Goal: Task Accomplishment & Management: Manage account settings

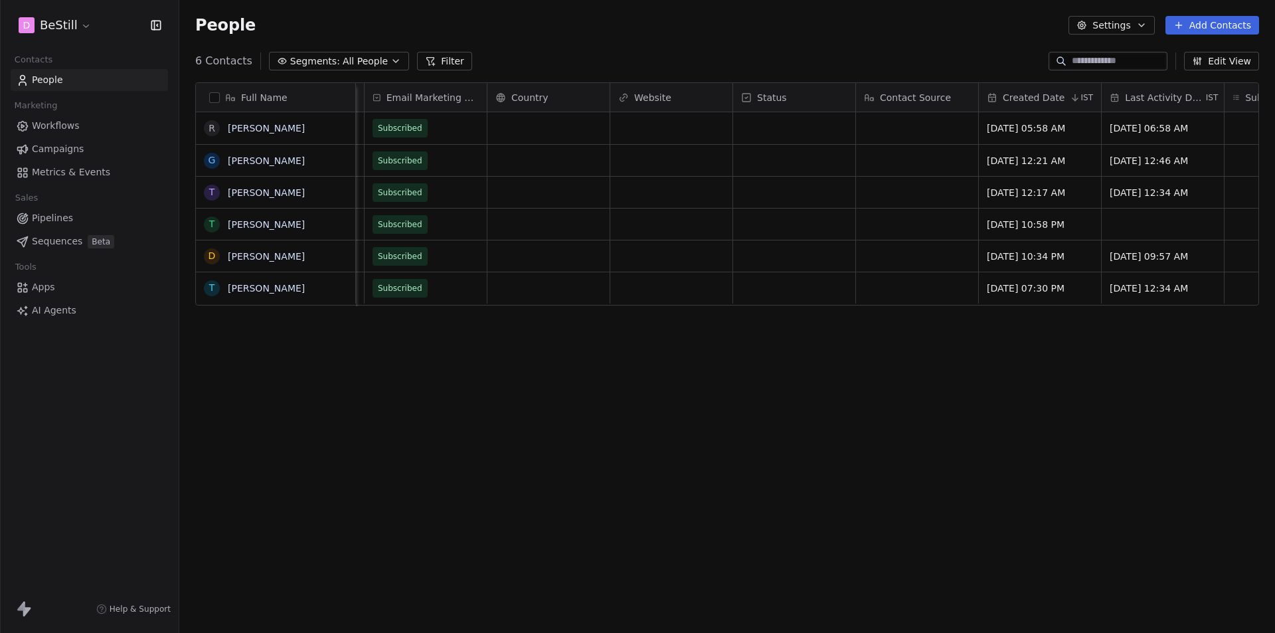
scroll to position [0, 662]
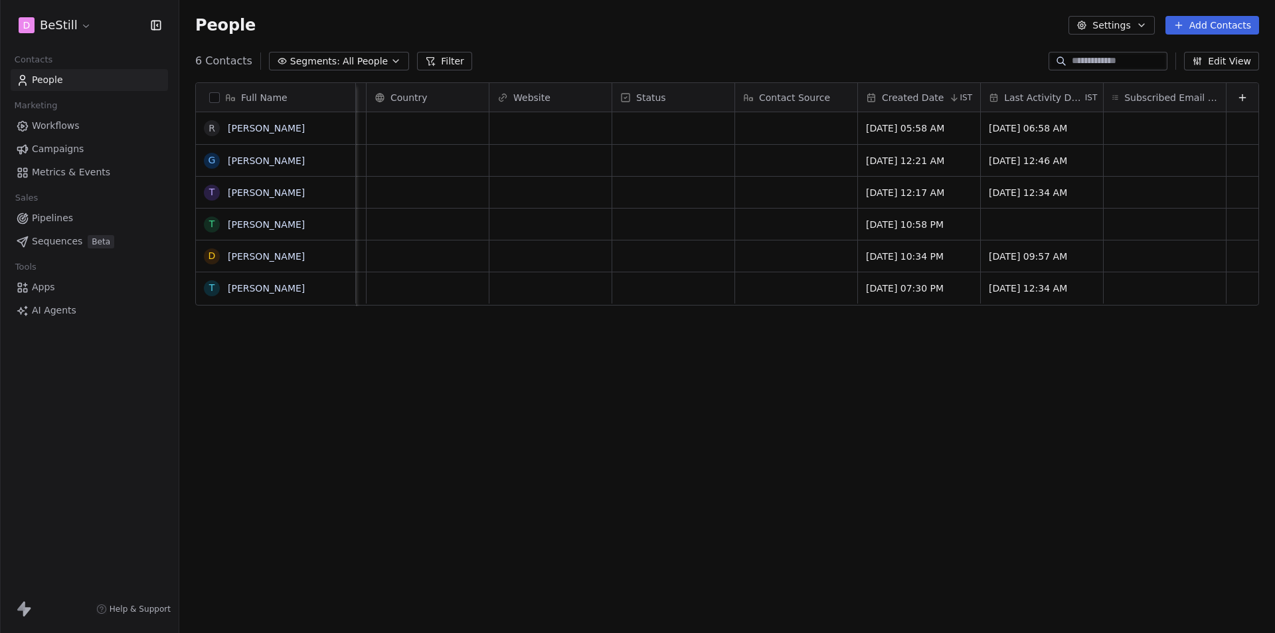
click at [959, 99] on span "IST" at bounding box center [965, 97] width 13 height 11
click at [882, 98] on html "D BeStill Contacts People Marketing Workflows Campaigns Metrics & Events Sales …" at bounding box center [637, 316] width 1275 height 633
click at [882, 98] on span "Created Date" at bounding box center [913, 97] width 62 height 13
click at [886, 447] on html "D BeStill Contacts People Marketing Workflows Campaigns Metrics & Events Sales …" at bounding box center [637, 316] width 1275 height 633
click at [68, 27] on html "D BeStill Contacts People Marketing Workflows Campaigns Metrics & Events Sales …" at bounding box center [637, 316] width 1275 height 633
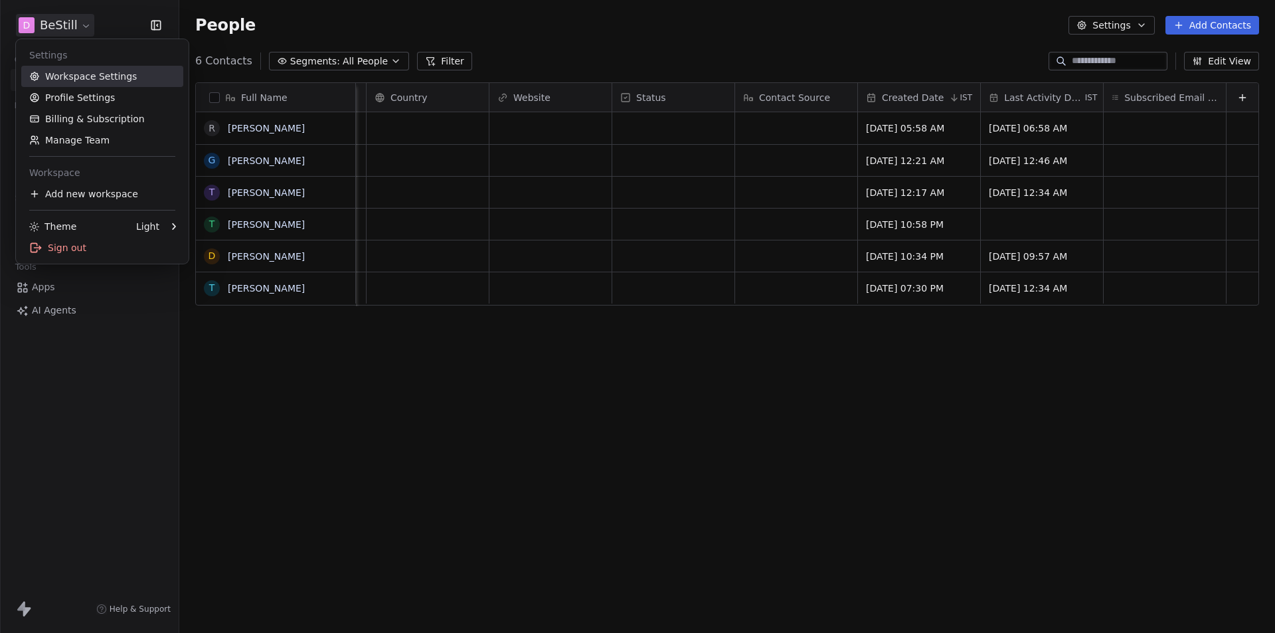
click at [69, 76] on link "Workspace Settings" at bounding box center [102, 76] width 162 height 21
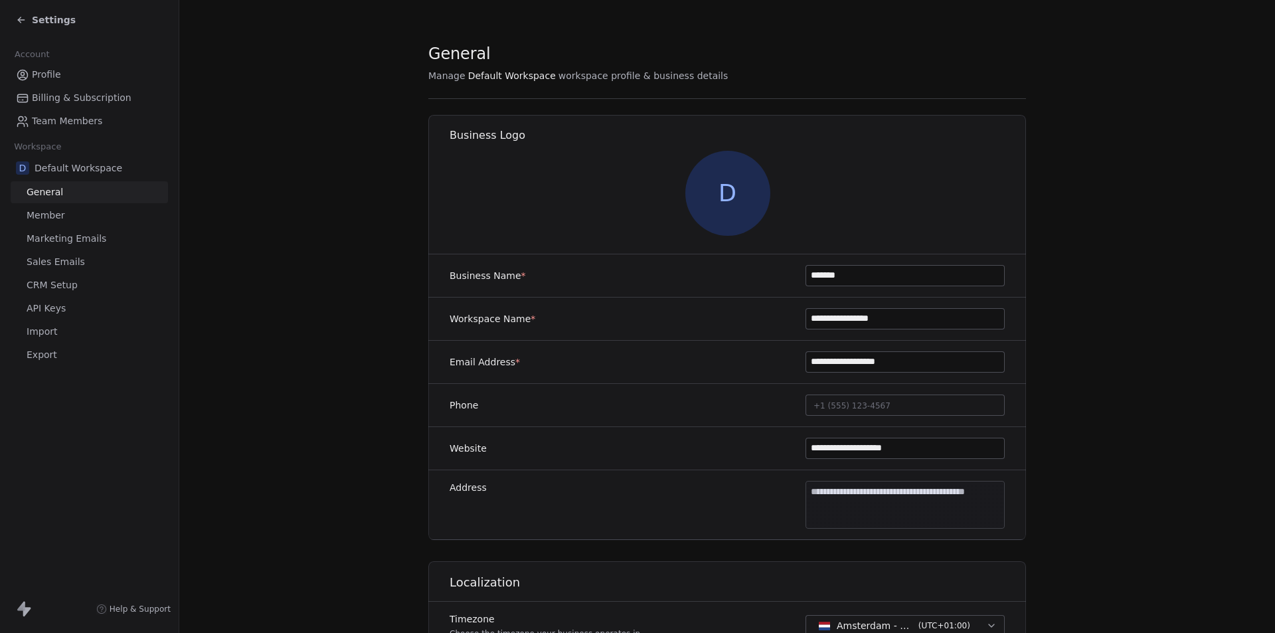
click at [23, 21] on icon at bounding box center [21, 20] width 11 height 11
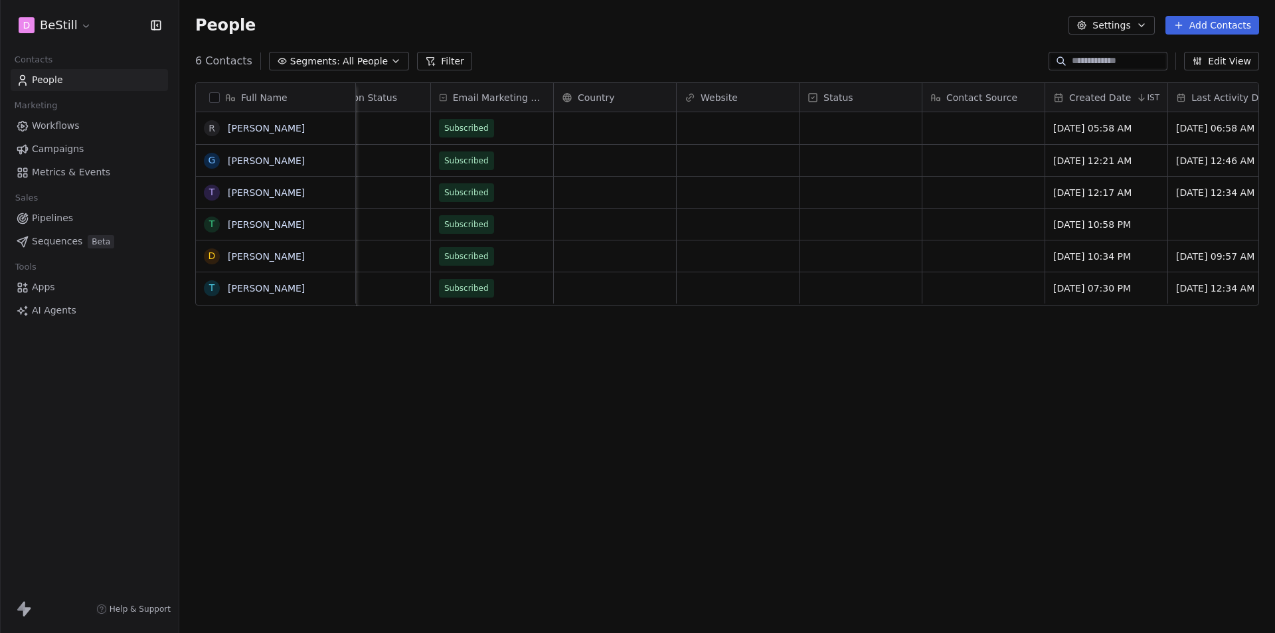
scroll to position [0, 662]
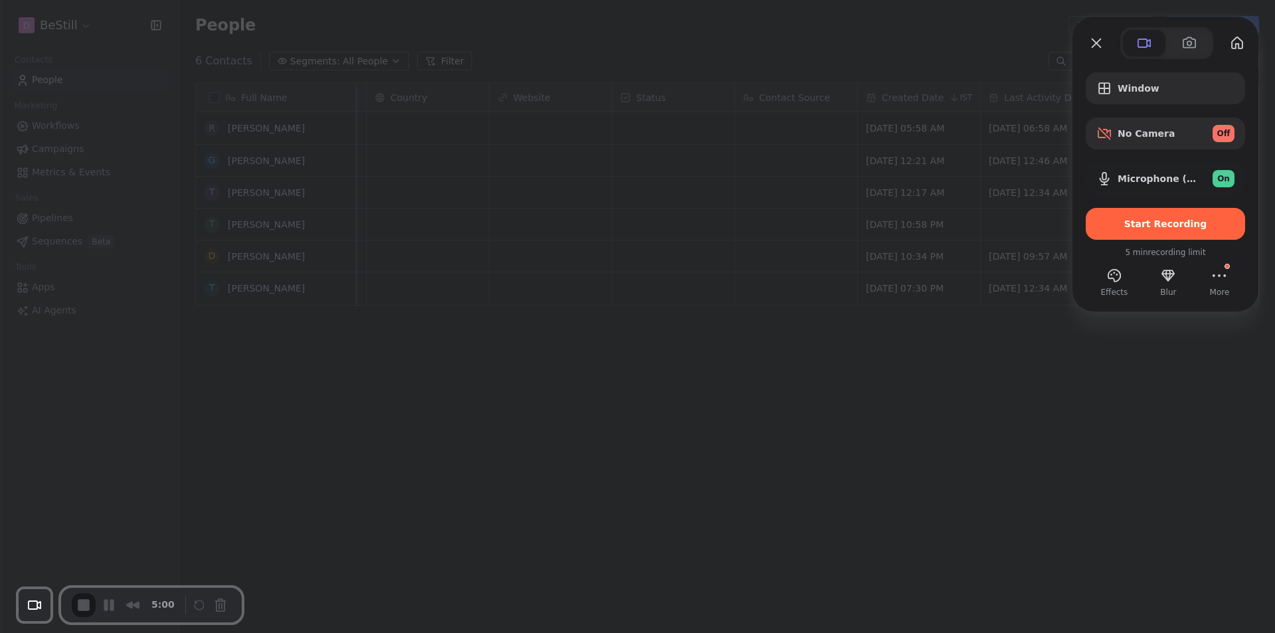
click at [1125, 467] on div at bounding box center [637, 316] width 1275 height 633
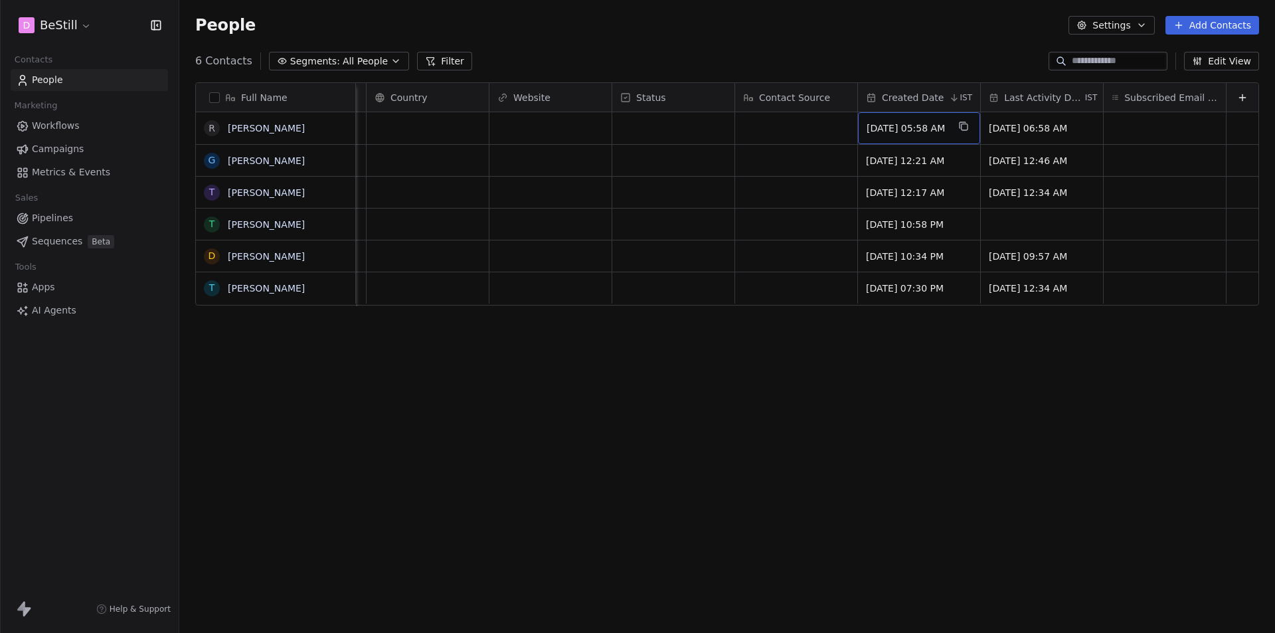
drag, startPoint x: 903, startPoint y: 128, endPoint x: 923, endPoint y: 126, distance: 19.4
drag, startPoint x: 702, startPoint y: 468, endPoint x: 604, endPoint y: 210, distance: 276.3
click at [702, 468] on div "Full Name R [PERSON_NAME] [PERSON_NAME] T [PERSON_NAME] [PERSON_NAME] T [PERSON…" at bounding box center [726, 350] width 1095 height 557
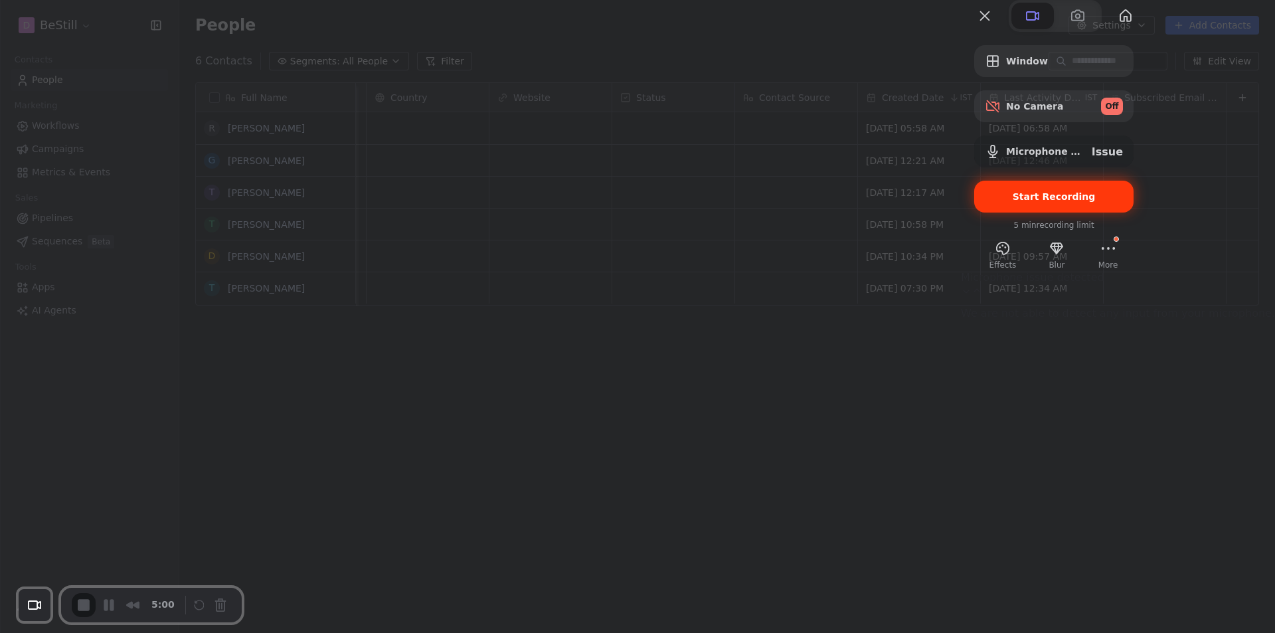
click at [1095, 202] on span "Start Recording" at bounding box center [1053, 196] width 83 height 11
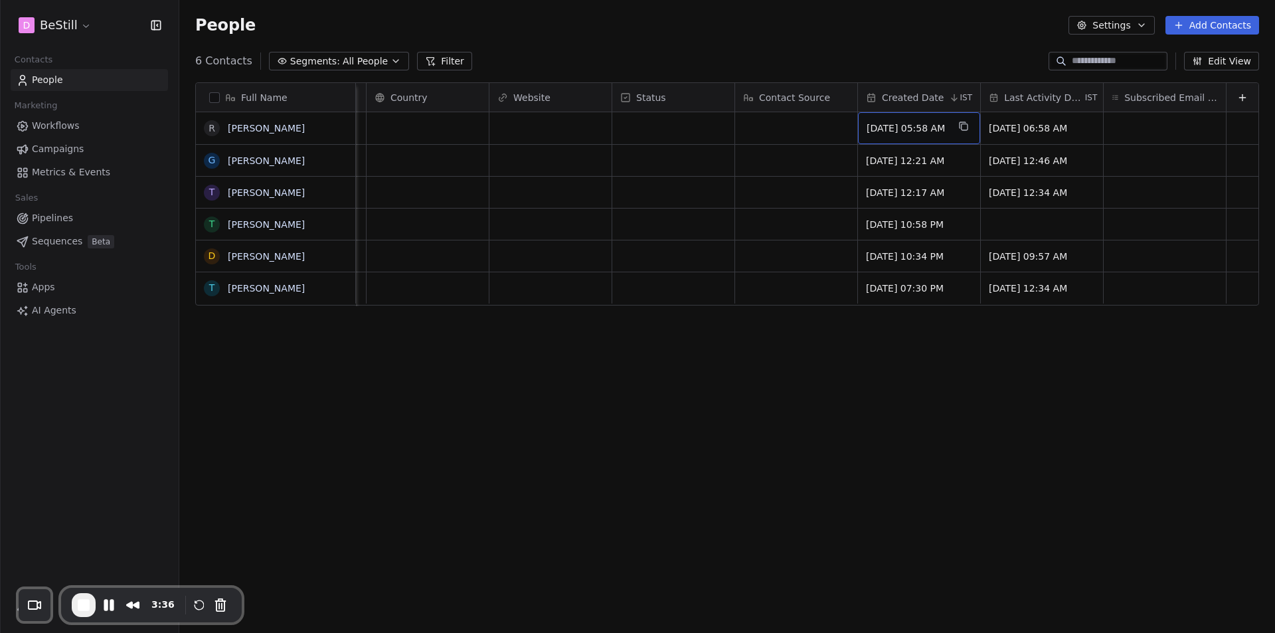
drag, startPoint x: 903, startPoint y: 129, endPoint x: 912, endPoint y: 141, distance: 14.7
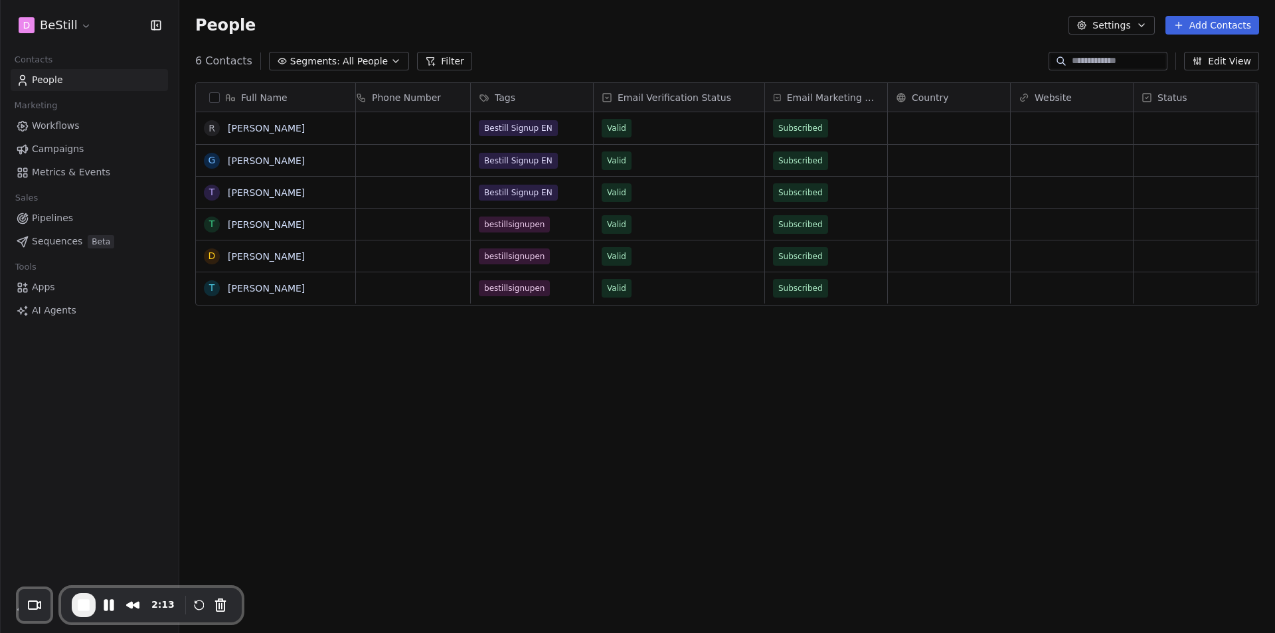
scroll to position [0, 0]
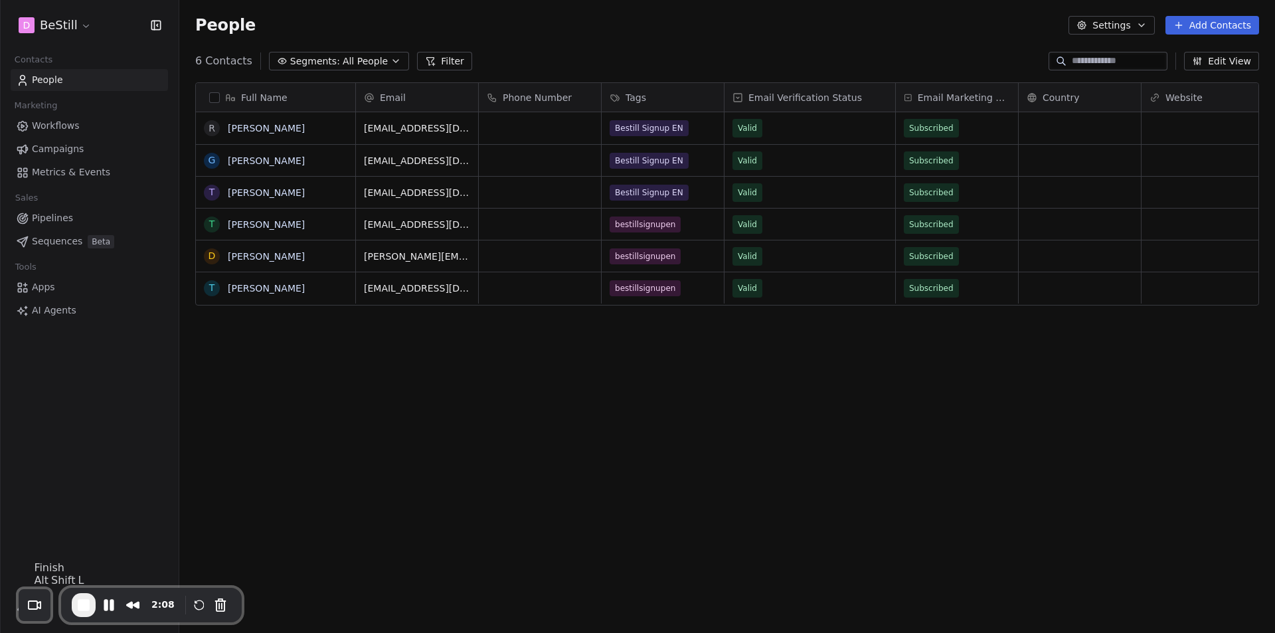
click at [78, 605] on span "End Recording" at bounding box center [84, 605] width 16 height 16
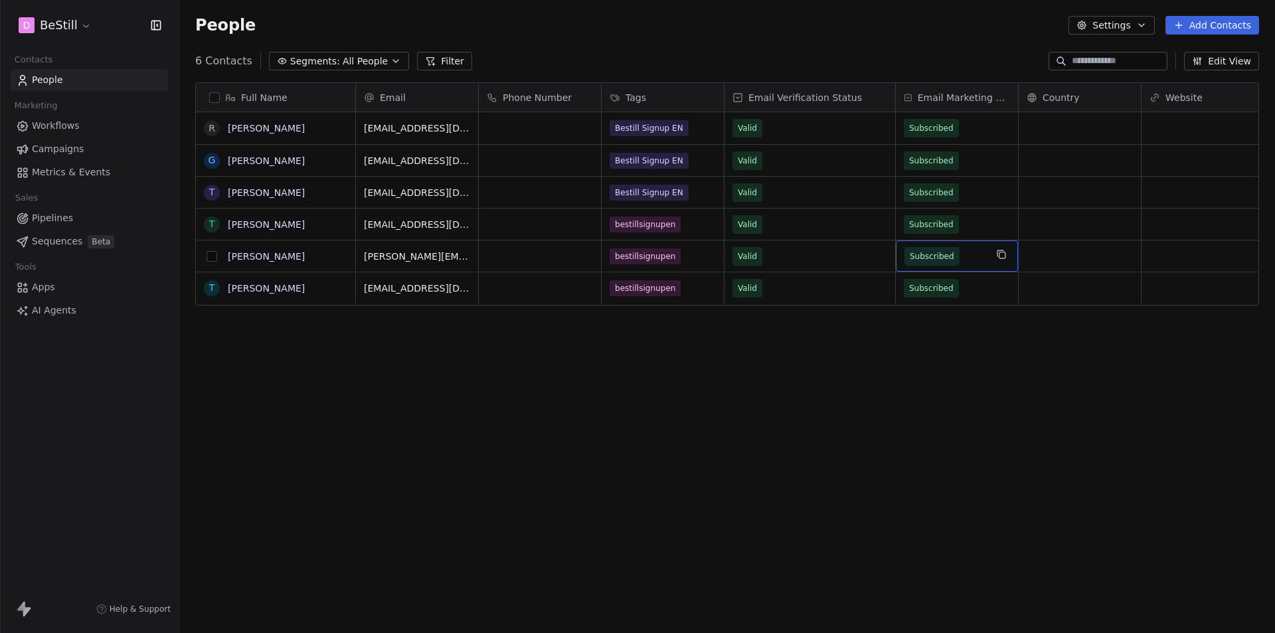
click at [208, 258] on button "grid" at bounding box center [211, 256] width 11 height 11
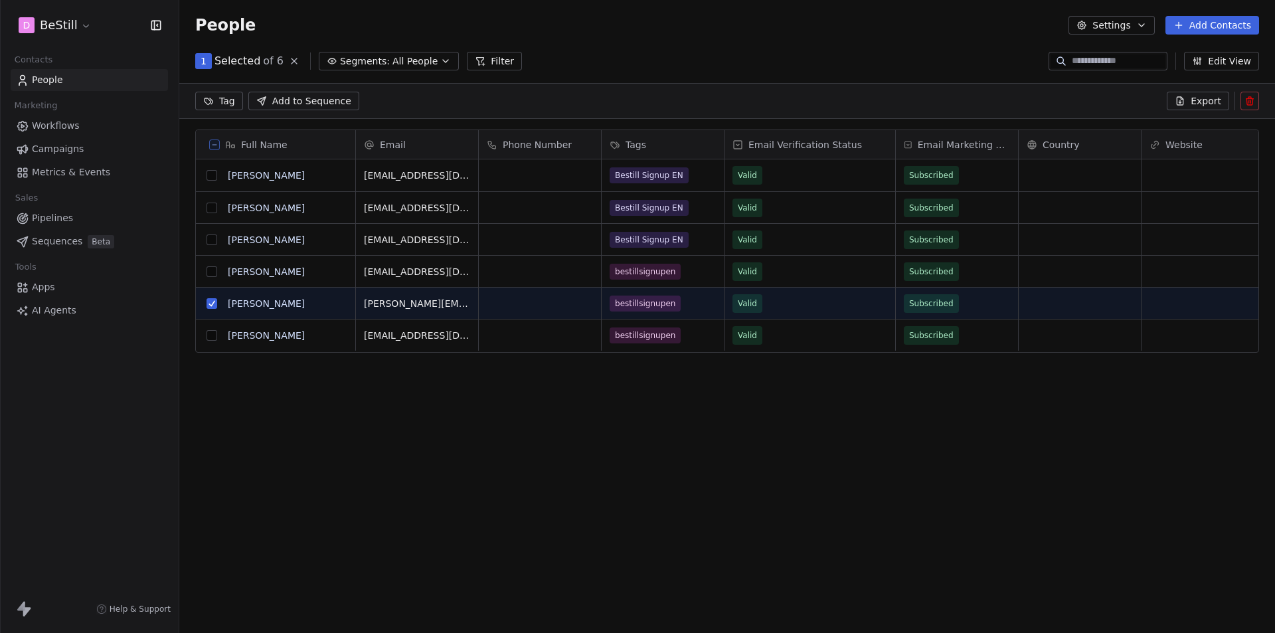
scroll to position [500, 1085]
click at [1247, 100] on icon at bounding box center [1249, 101] width 11 height 11
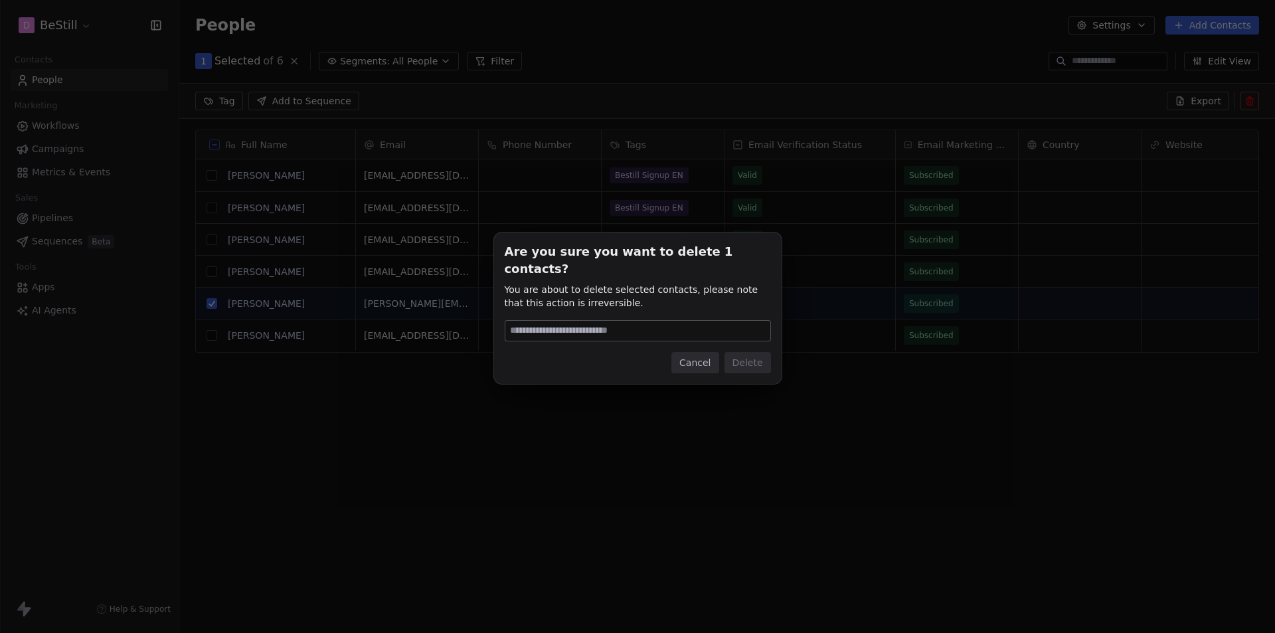
click at [631, 321] on input at bounding box center [637, 331] width 265 height 20
type input "******"
click at [746, 355] on button "Delete" at bounding box center [747, 362] width 46 height 21
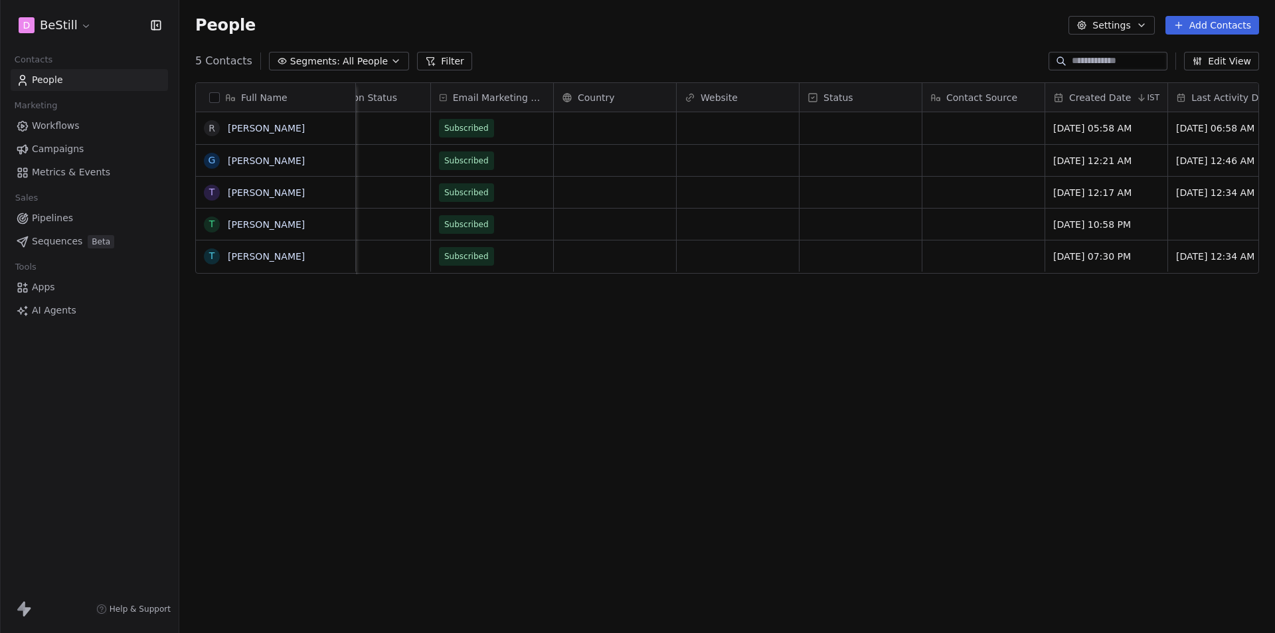
scroll to position [0, 0]
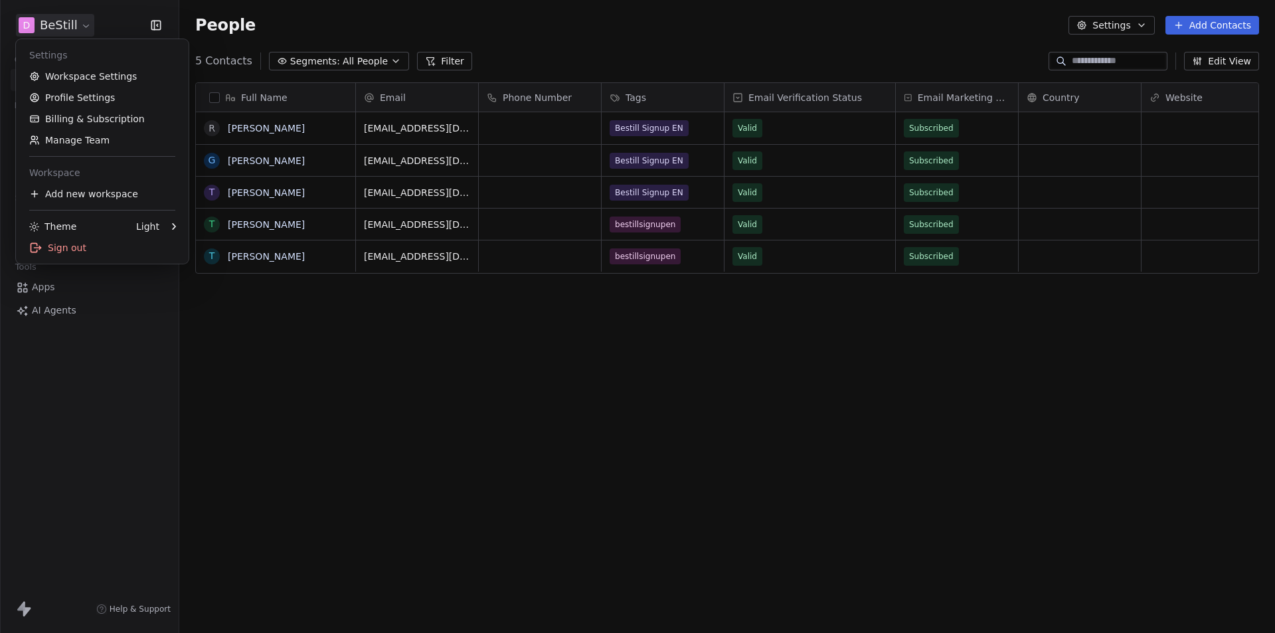
click at [80, 23] on html "D BeStill Contacts People Marketing Workflows Campaigns Metrics & Events Sales …" at bounding box center [637, 316] width 1275 height 633
click at [108, 250] on div "Sign out" at bounding box center [102, 247] width 162 height 21
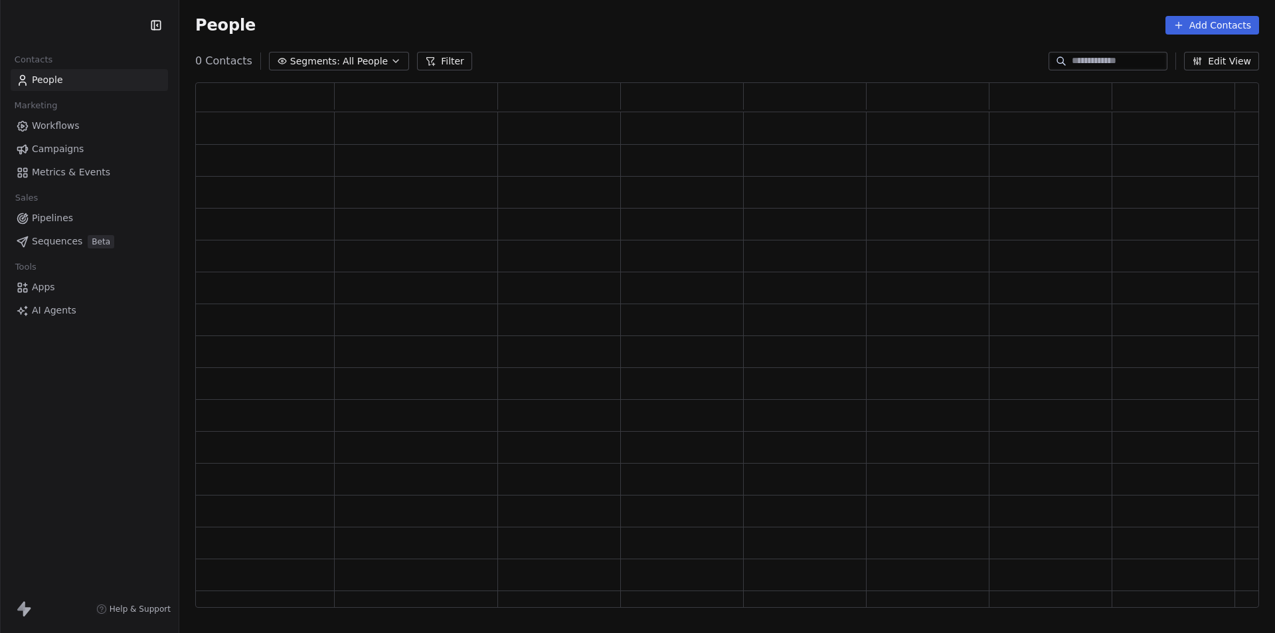
scroll to position [514, 1053]
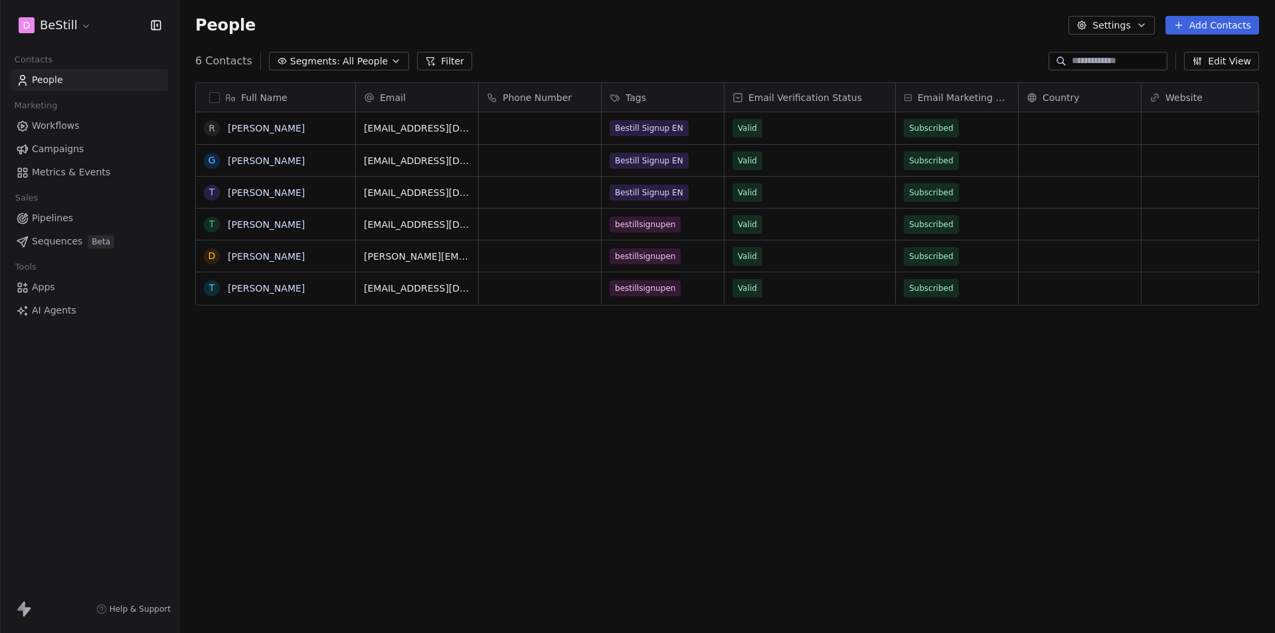
click at [62, 127] on span "Workflows" at bounding box center [56, 126] width 48 height 14
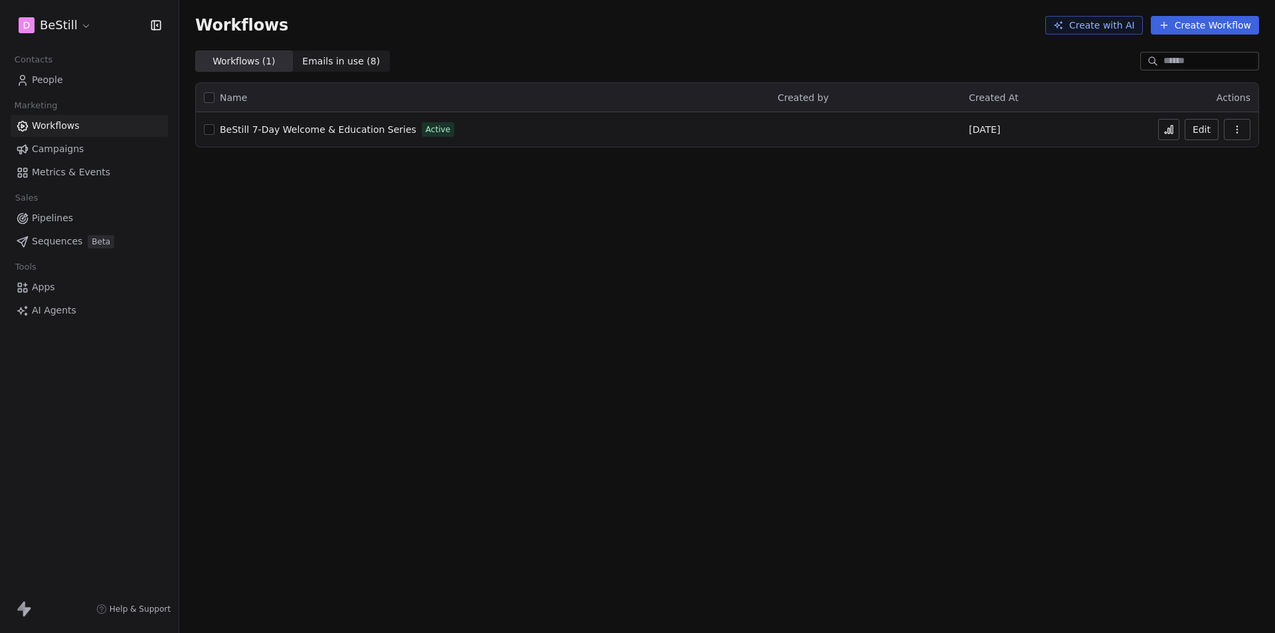
click at [364, 130] on span "BeStill 7-Day Welcome & Education Series" at bounding box center [318, 129] width 196 height 11
click at [1173, 125] on icon at bounding box center [1168, 129] width 11 height 11
